Goal: Book appointment/travel/reservation

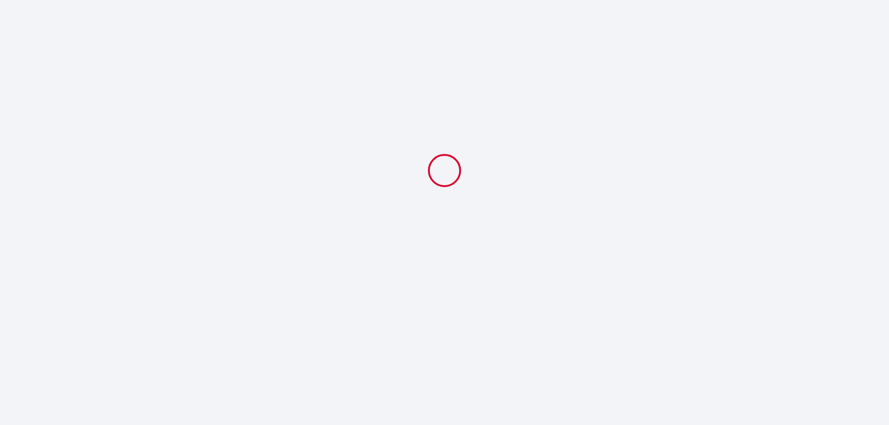
select select
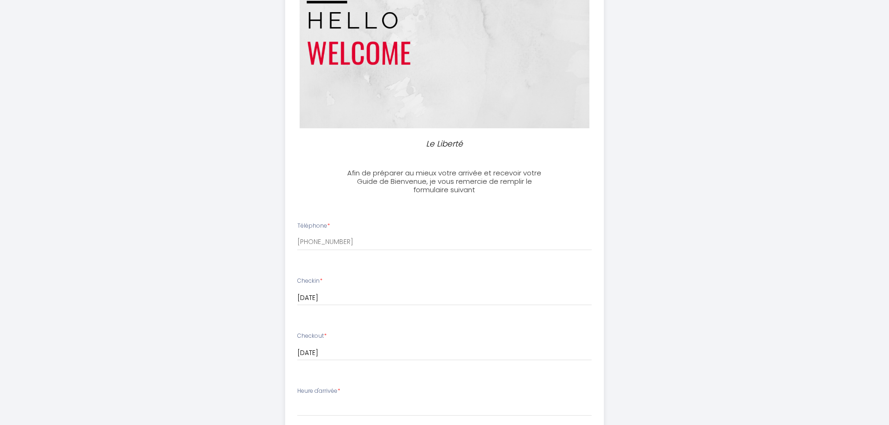
scroll to position [187, 0]
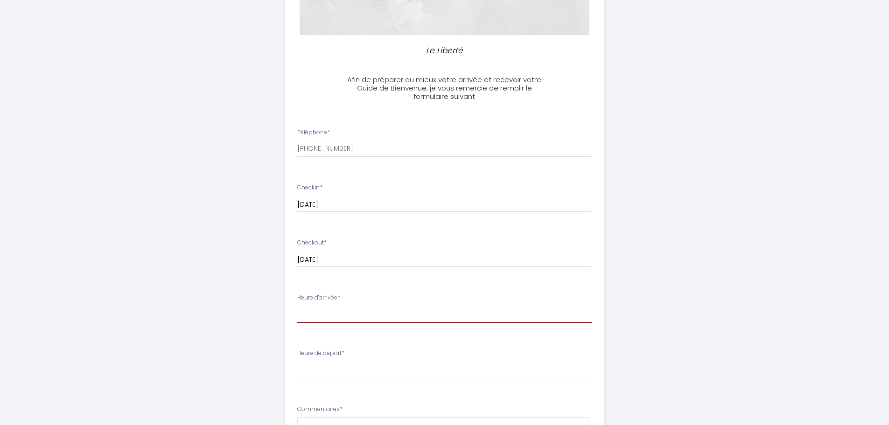
click at [345, 314] on select "16:00 16:30 17:00 17:30 18:00 18:30 19:00 19:30 20:00 20:30 21:00 21:30 22:00 2…" at bounding box center [444, 314] width 295 height 18
click at [775, 271] on div "Le Liberté Afin de préparer au mieux votre arrivée et recevoir votre Guide de B…" at bounding box center [444, 230] width 889 height 835
click at [338, 312] on select "16:00 16:30 17:00 17:30 18:00 18:30 19:00 19:30 20:00 20:30 21:00 21:30 22:00 2…" at bounding box center [444, 314] width 295 height 18
select select "16:00"
click at [297, 305] on select "16:00 16:30 17:00 17:30 18:00 18:30 19:00 19:30 20:00 20:30 21:00 21:30 22:00 2…" at bounding box center [444, 314] width 295 height 18
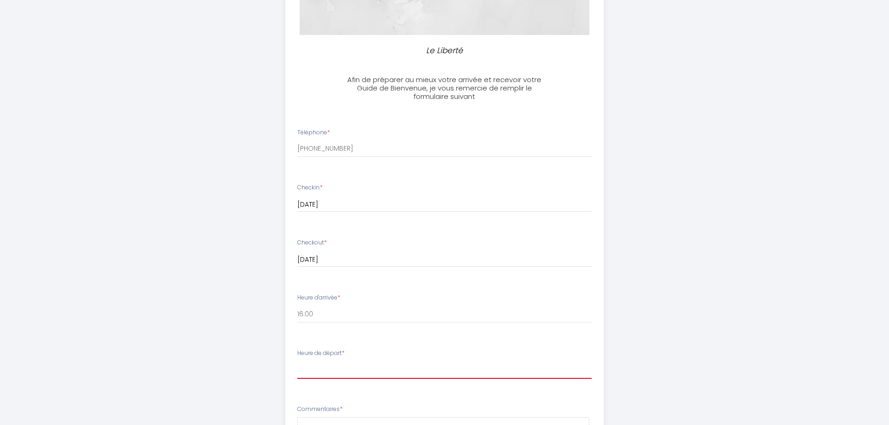
click at [318, 367] on select "00:00 00:30 01:00 01:30 02:00 02:30 03:00 03:30 04:00 04:30 05:00 05:30 06:00 0…" at bounding box center [444, 370] width 295 height 18
select select "06:30"
click at [297, 361] on select "00:00 00:30 01:00 01:30 02:00 02:30 03:00 03:30 04:00 04:30 05:00 05:30 06:00 0…" at bounding box center [444, 370] width 295 height 18
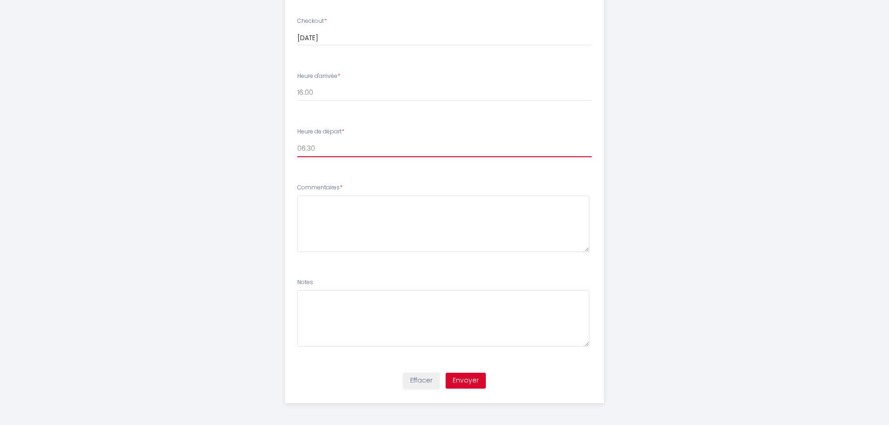
scroll to position [410, 0]
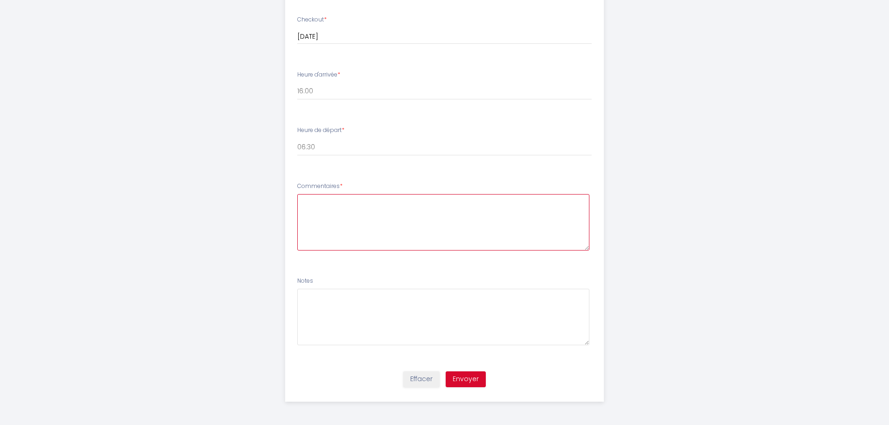
click at [372, 209] on textarea at bounding box center [443, 222] width 292 height 56
click at [305, 205] on textarea "Nous arriverons à [GEOGRAPHIC_DATA] vers 14.00," at bounding box center [443, 222] width 292 height 56
click at [457, 217] on textarea "Bonjour, Vu que nous arriverons à [GEOGRAPHIC_DATA] vers 14.00," at bounding box center [443, 222] width 292 height 56
type textarea "Bonjour, Vu que nous arriverons à [GEOGRAPHIC_DATA] vers 14h00, serait-il possi…"
click at [464, 381] on button "Envoyer" at bounding box center [466, 380] width 40 height 16
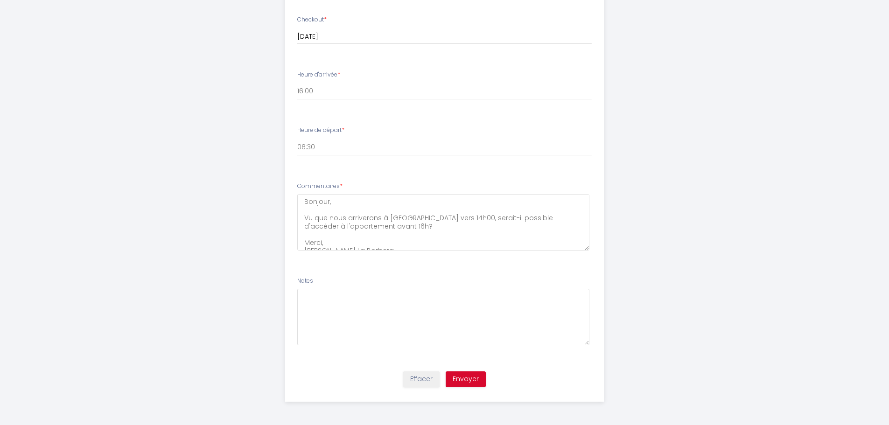
scroll to position [0, 0]
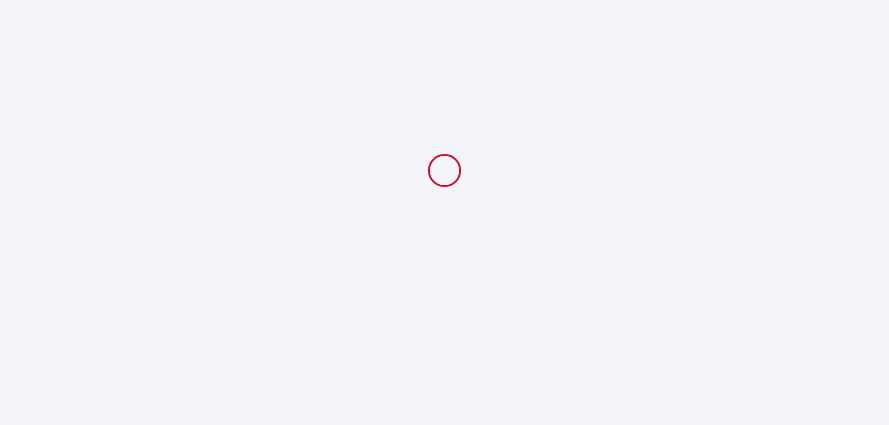
select select "06:30"
